Goal: Use online tool/utility: Utilize a website feature to perform a specific function

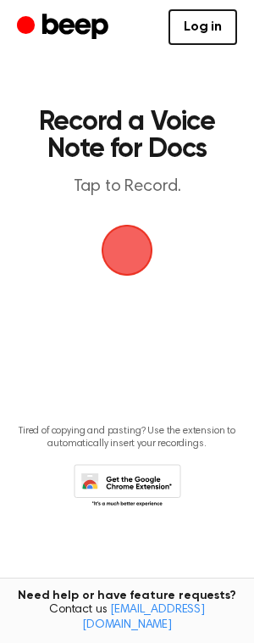
click at [137, 238] on span "button" at bounding box center [127, 250] width 82 height 82
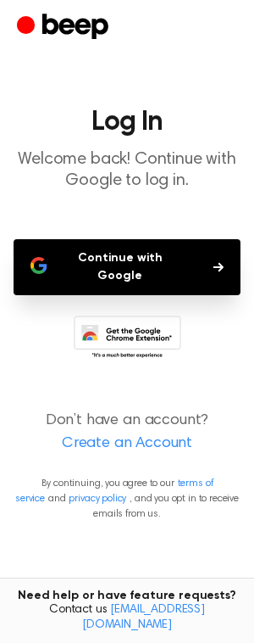
click at [196, 270] on button "Continue with Google" at bounding box center [127, 267] width 227 height 56
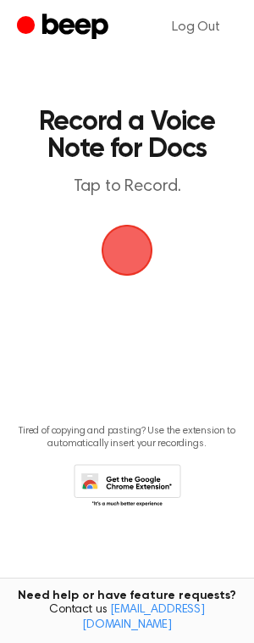
click at [142, 246] on span "button" at bounding box center [127, 250] width 95 height 95
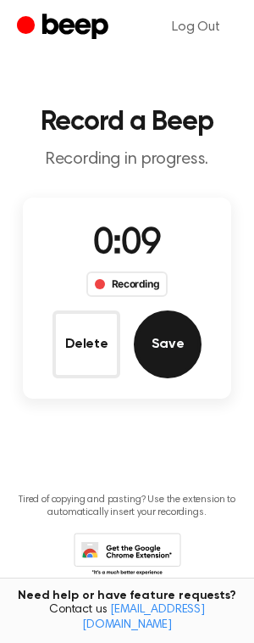
click at [168, 342] on button "Save" at bounding box center [168, 344] width 68 height 68
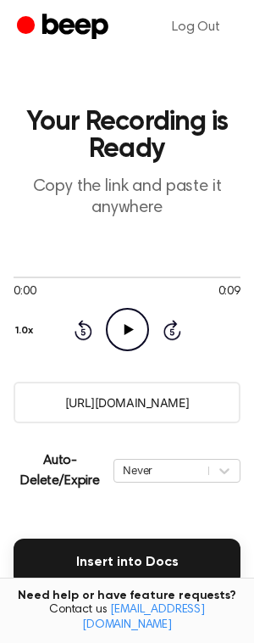
click at [142, 340] on icon "Play Audio" at bounding box center [127, 329] width 43 height 43
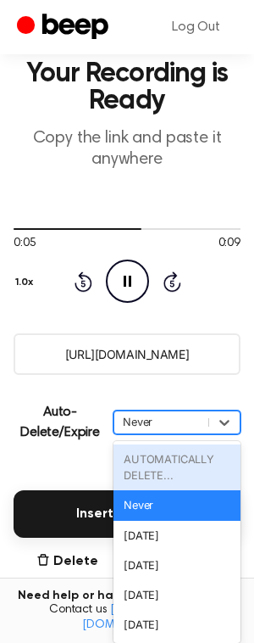
click at [204, 434] on div "option AUTOMATICALLY DELETE... focused disabled, 1 of 6. 6 results available. U…" at bounding box center [177, 422] width 127 height 24
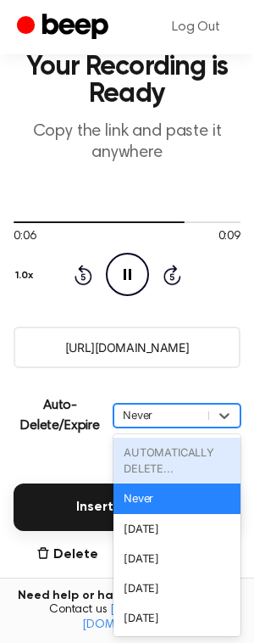
click at [172, 421] on div "Never" at bounding box center [161, 415] width 77 height 16
click at [168, 418] on div "Never" at bounding box center [161, 415] width 77 height 16
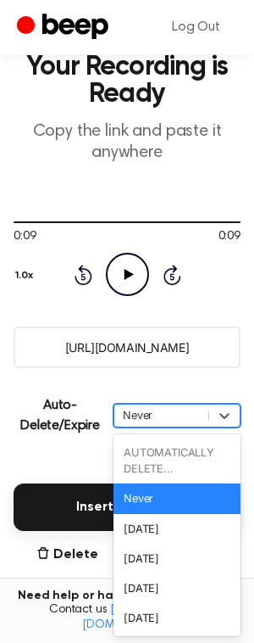
click at [136, 408] on div "Never" at bounding box center [161, 415] width 77 height 16
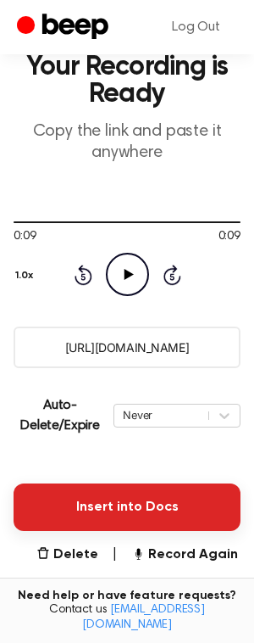
click at [220, 517] on button "Insert into Docs" at bounding box center [127, 506] width 227 height 47
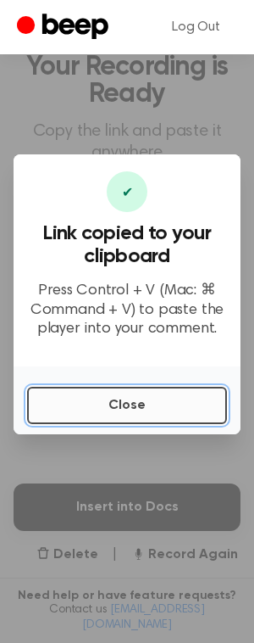
click at [115, 405] on button "Close" at bounding box center [127, 405] width 200 height 37
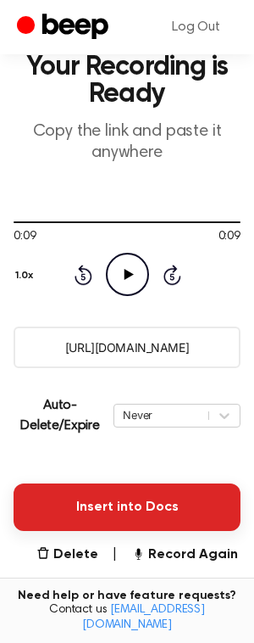
click at [153, 521] on button "Insert into Docs" at bounding box center [127, 506] width 227 height 47
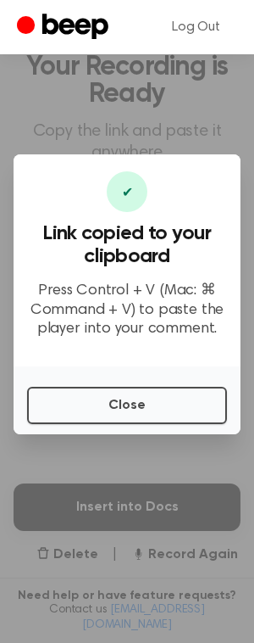
click at [121, 321] on p "Press Control + V (Mac: ⌘ Command + V) to paste the player into your comment." at bounding box center [127, 311] width 200 height 58
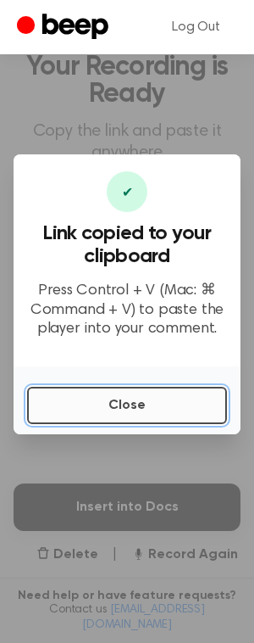
click at [182, 410] on button "Close" at bounding box center [127, 405] width 200 height 37
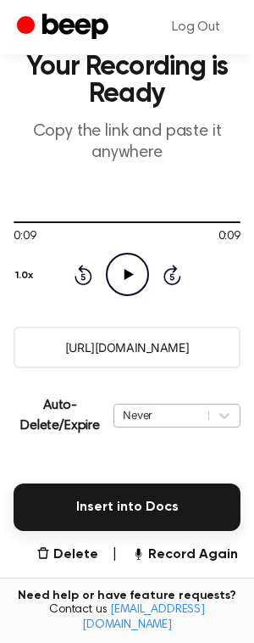
click at [149, 410] on div "Never" at bounding box center [161, 415] width 77 height 16
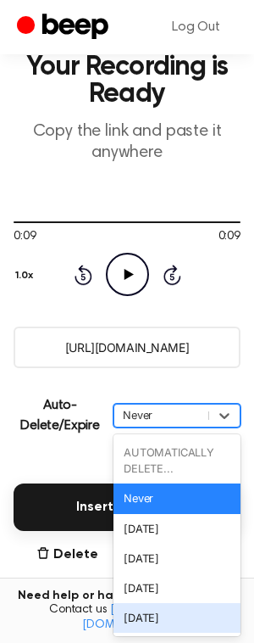
click at [122, 622] on div "[DATE]" at bounding box center [177, 618] width 127 height 30
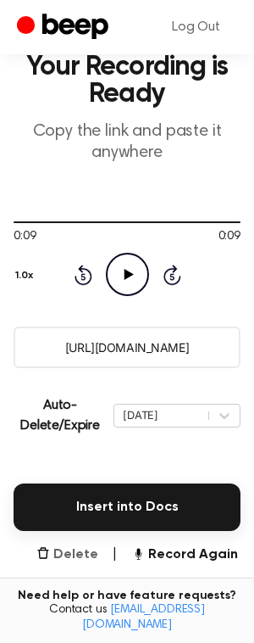
click at [60, 547] on button "Delete" at bounding box center [67, 554] width 62 height 20
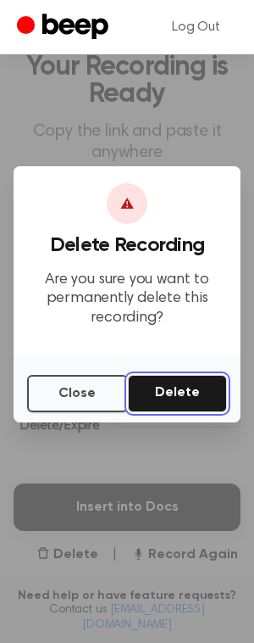
click at [204, 393] on button "Delete" at bounding box center [177, 393] width 99 height 37
